Goal: Communication & Community: Answer question/provide support

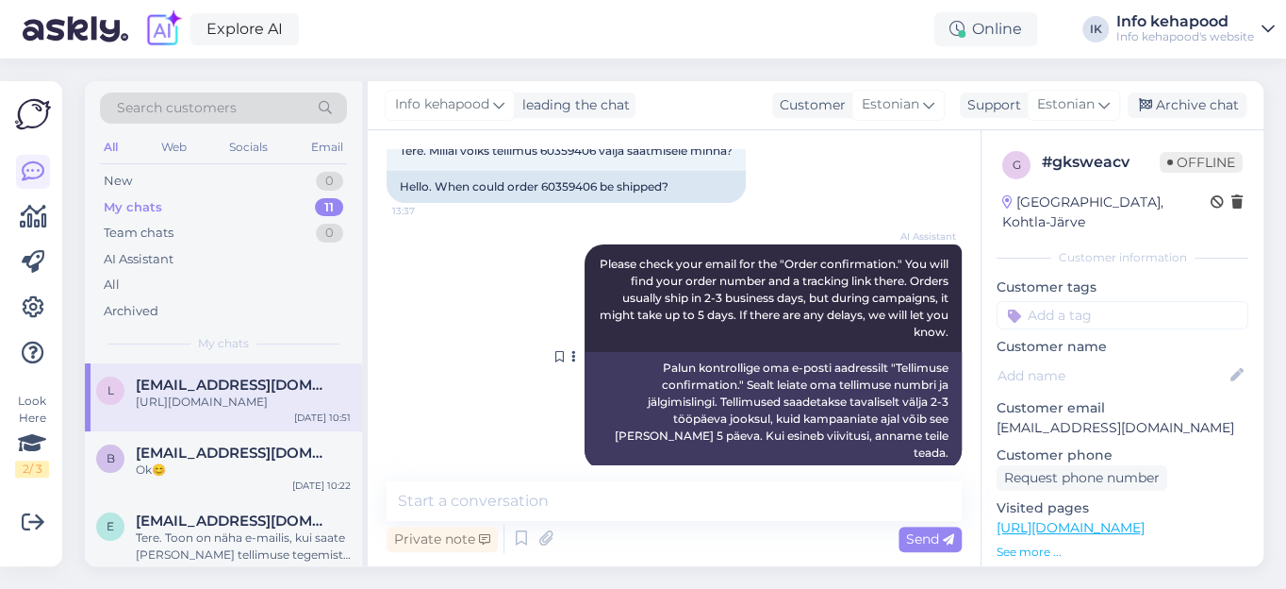
scroll to position [83, 0]
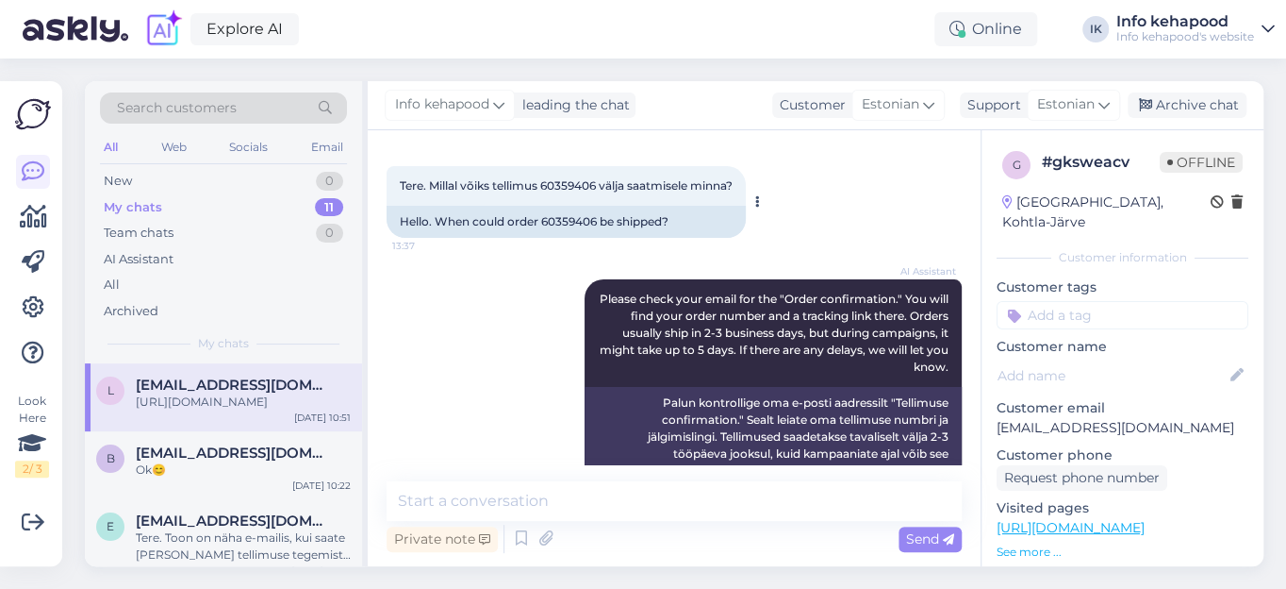
click at [579, 181] on span "Tere. Millal võiks tellimus 60359406 välja saatmisele minna?" at bounding box center [566, 185] width 333 height 14
copy span "60359406"
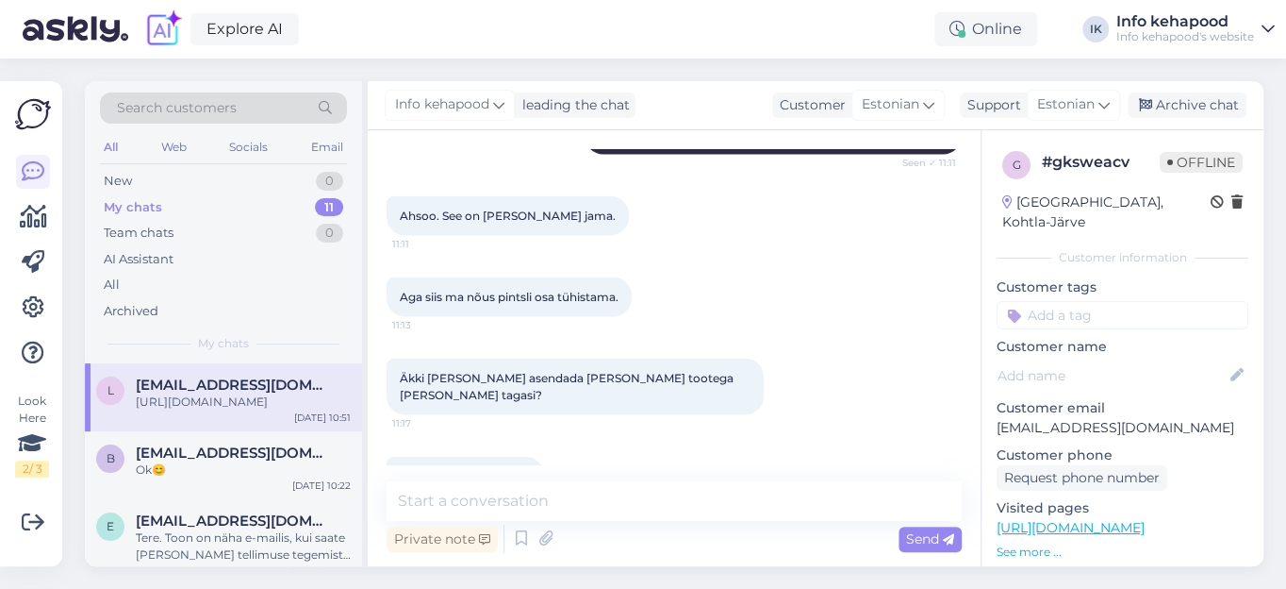
scroll to position [1969, 0]
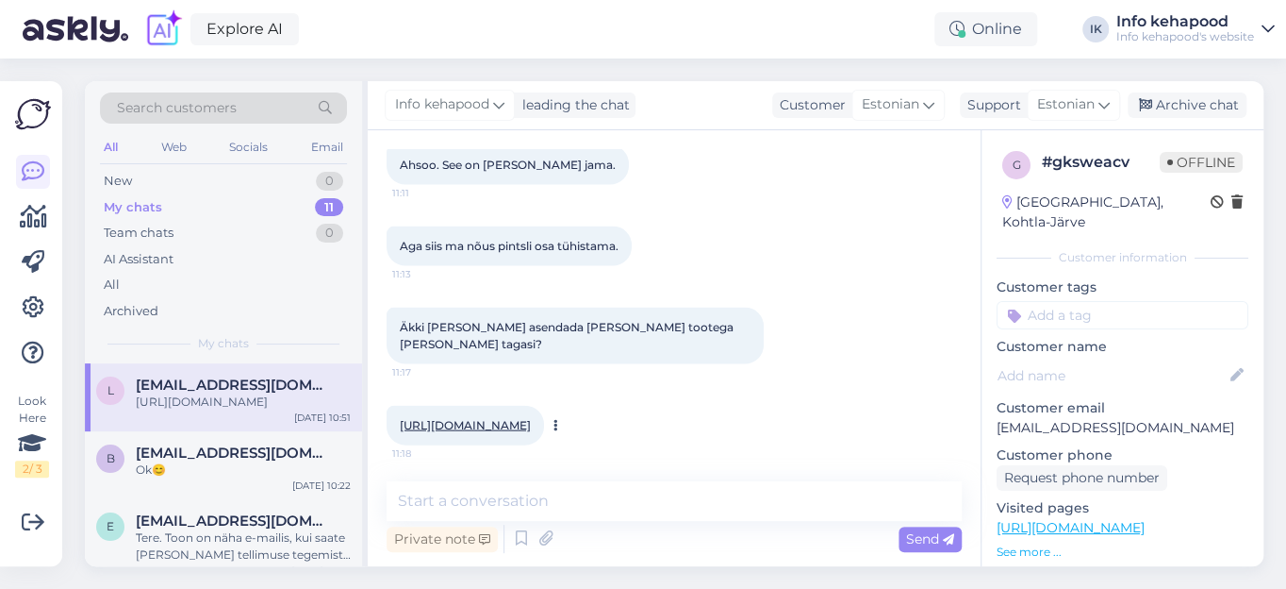
click at [531, 418] on link "[URL][DOMAIN_NAME]" at bounding box center [465, 425] width 131 height 14
drag, startPoint x: 305, startPoint y: 384, endPoint x: 135, endPoint y: 384, distance: 169.8
click at [136, 384] on div "[EMAIL_ADDRESS][DOMAIN_NAME]" at bounding box center [243, 384] width 215 height 17
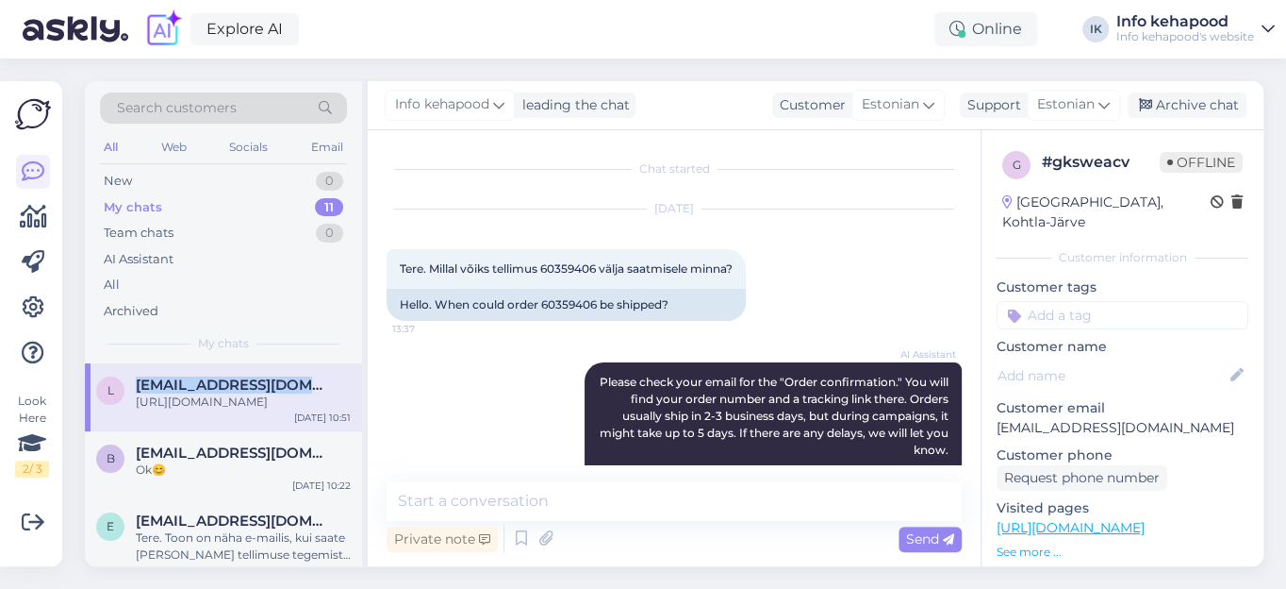
copy span "[EMAIL_ADDRESS][DOMAIN_NAME]"
click at [441, 28] on div "Explore AI Online IK Info kehapood Info kehapood's website" at bounding box center [643, 29] width 1286 height 58
click at [219, 106] on span "Search customers" at bounding box center [177, 108] width 120 height 20
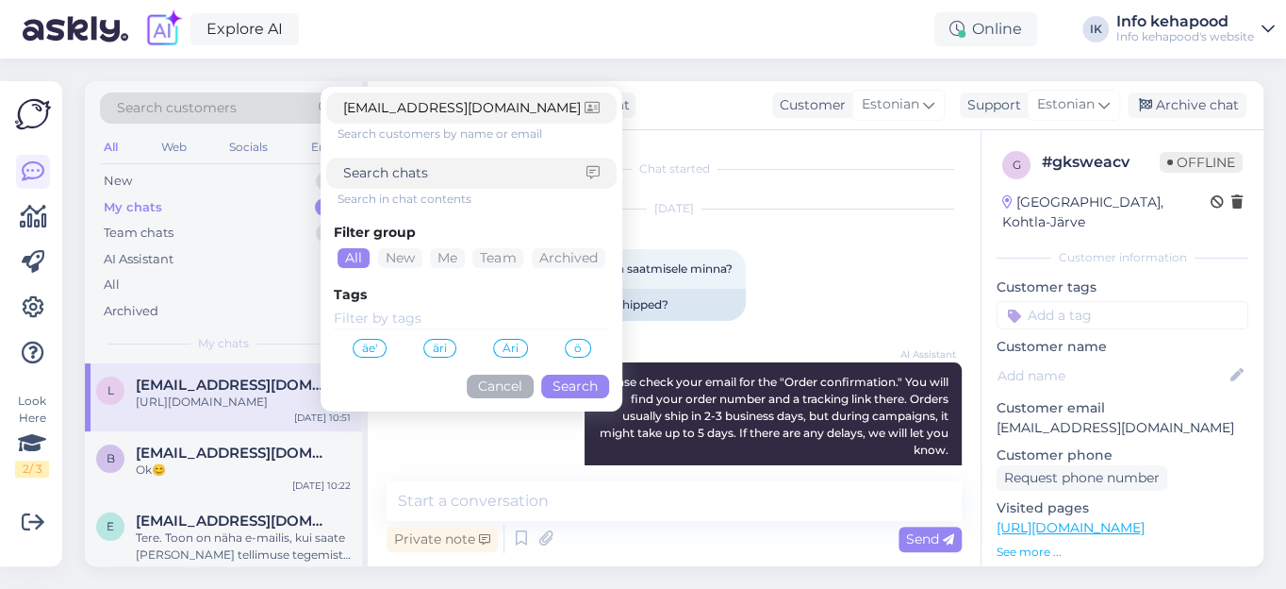
type input "[EMAIL_ADDRESS][DOMAIN_NAME]"
click at [585, 385] on button "Search" at bounding box center [575, 386] width 68 height 24
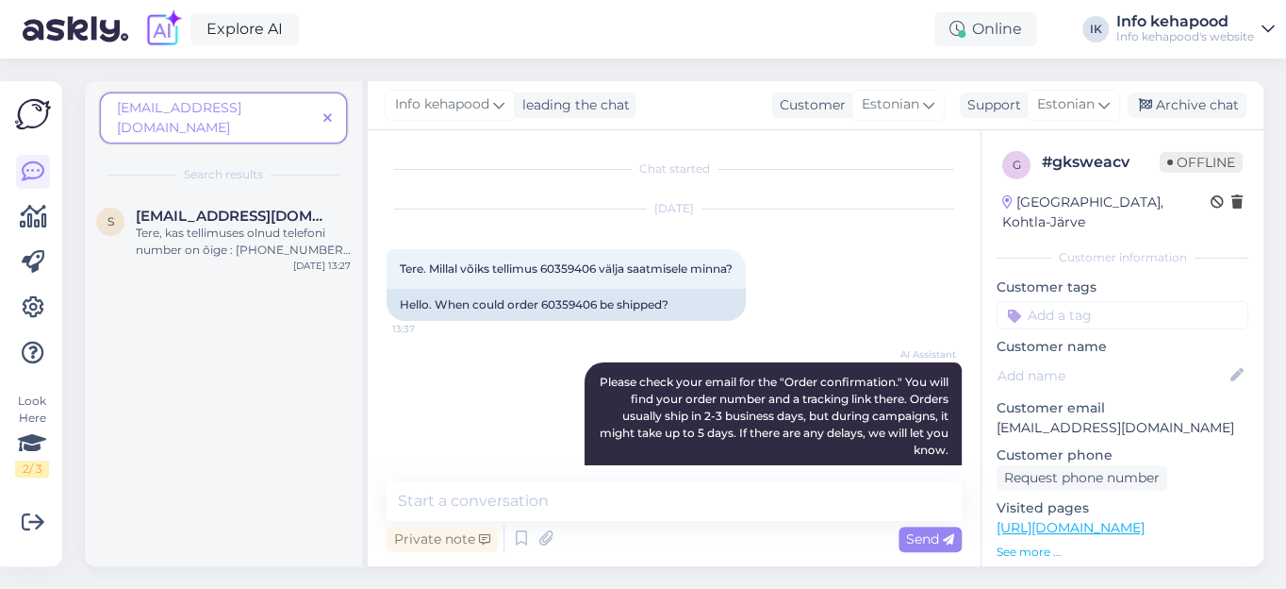
click at [328, 112] on icon at bounding box center [327, 118] width 8 height 13
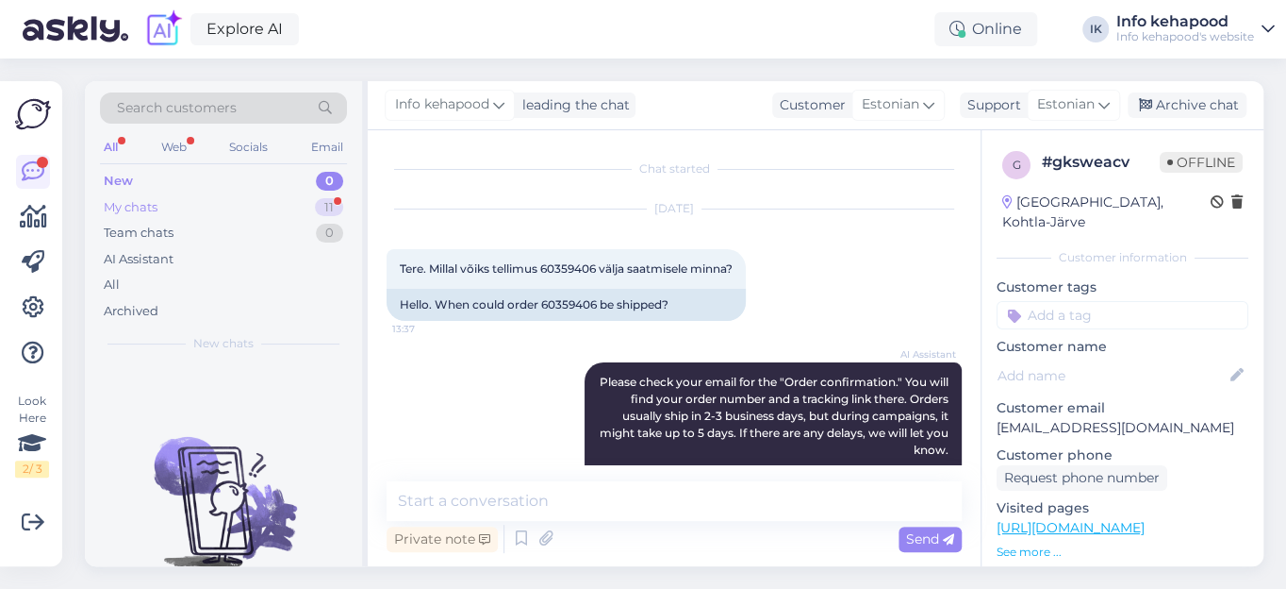
click at [138, 203] on div "My chats" at bounding box center [131, 207] width 54 height 19
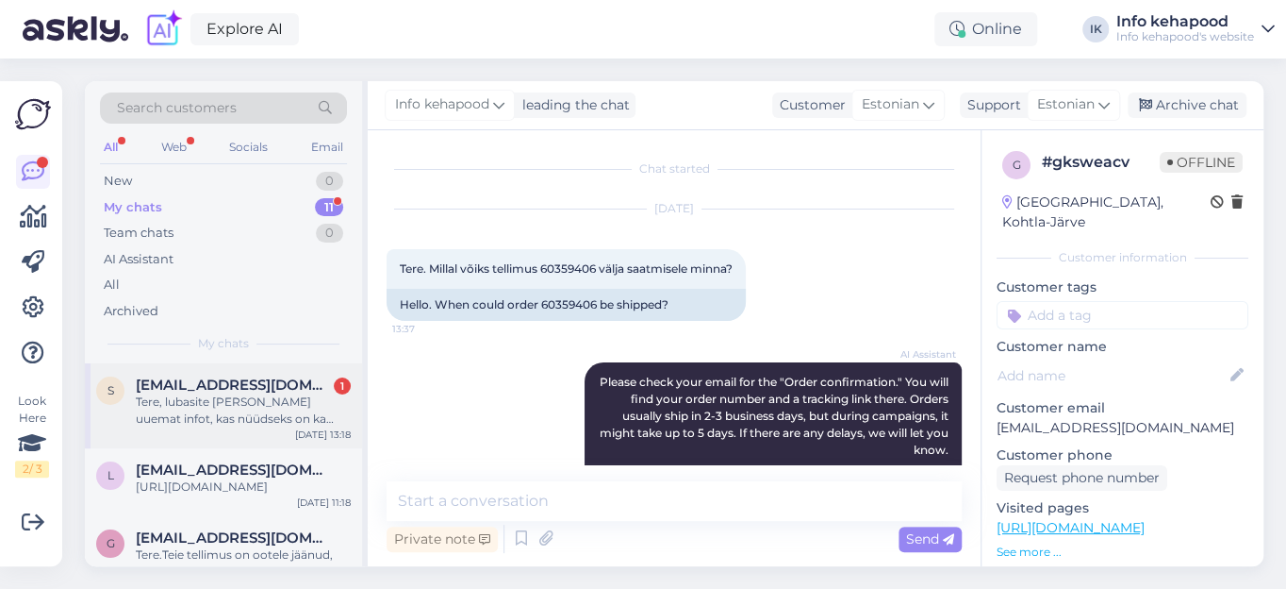
click at [219, 387] on span "[EMAIL_ADDRESS][DOMAIN_NAME]" at bounding box center [234, 384] width 196 height 17
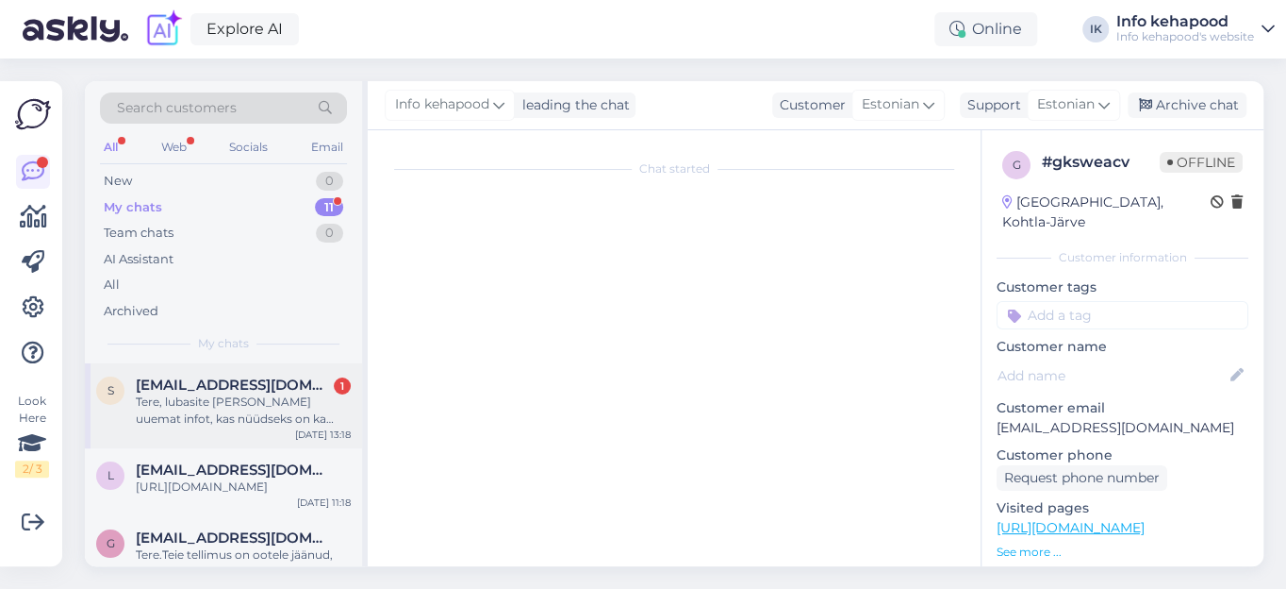
scroll to position [2379, 0]
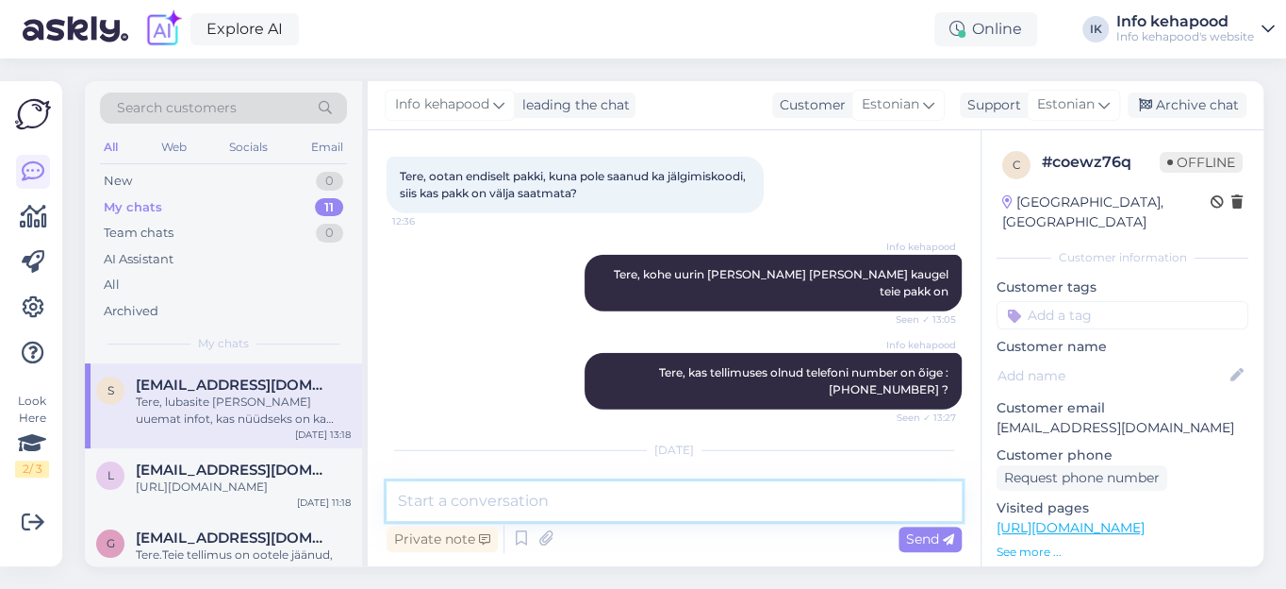
click at [434, 501] on textarea at bounding box center [674, 501] width 575 height 40
type textarea "Tere. Saatsin teile e-[PERSON_NAME] info. Saadame [PERSON_NAME] uue paki välja."
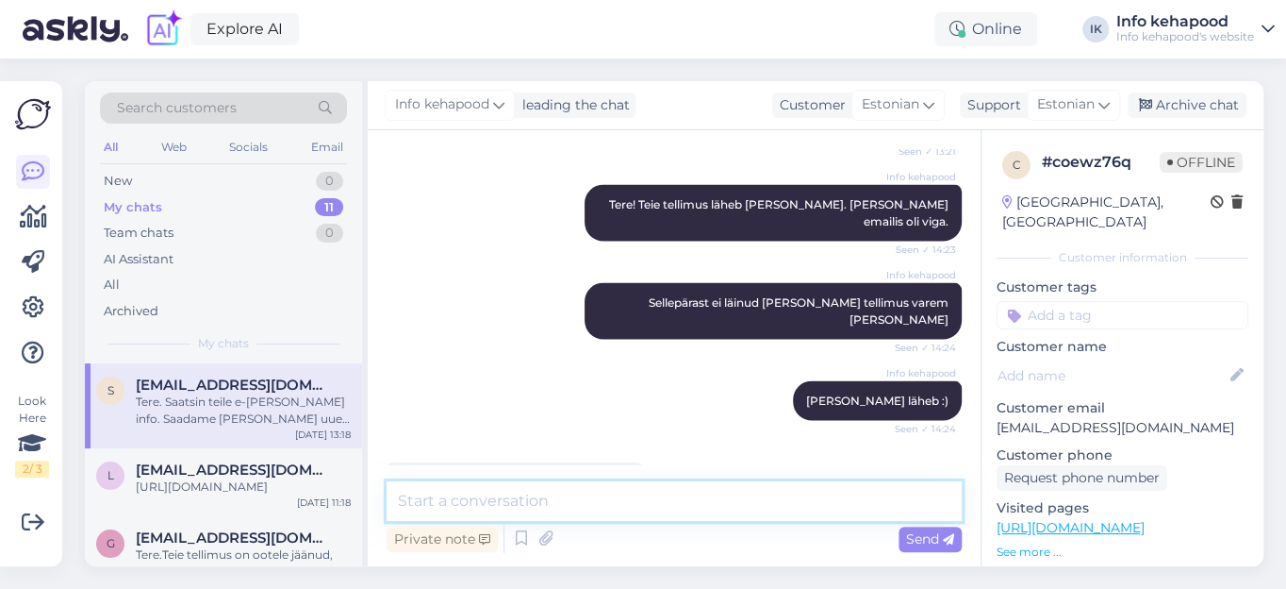
scroll to position [2477, 0]
